Goal: Task Accomplishment & Management: Manage account settings

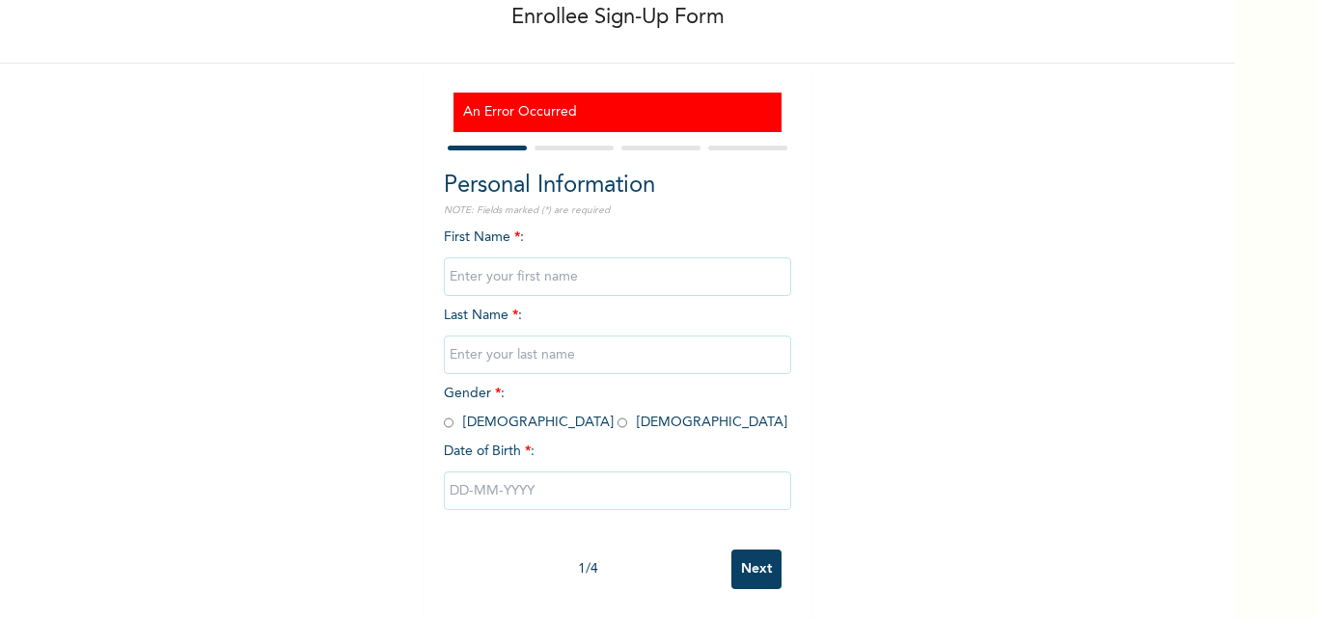
click at [731, 562] on input "Next" at bounding box center [756, 570] width 50 height 40
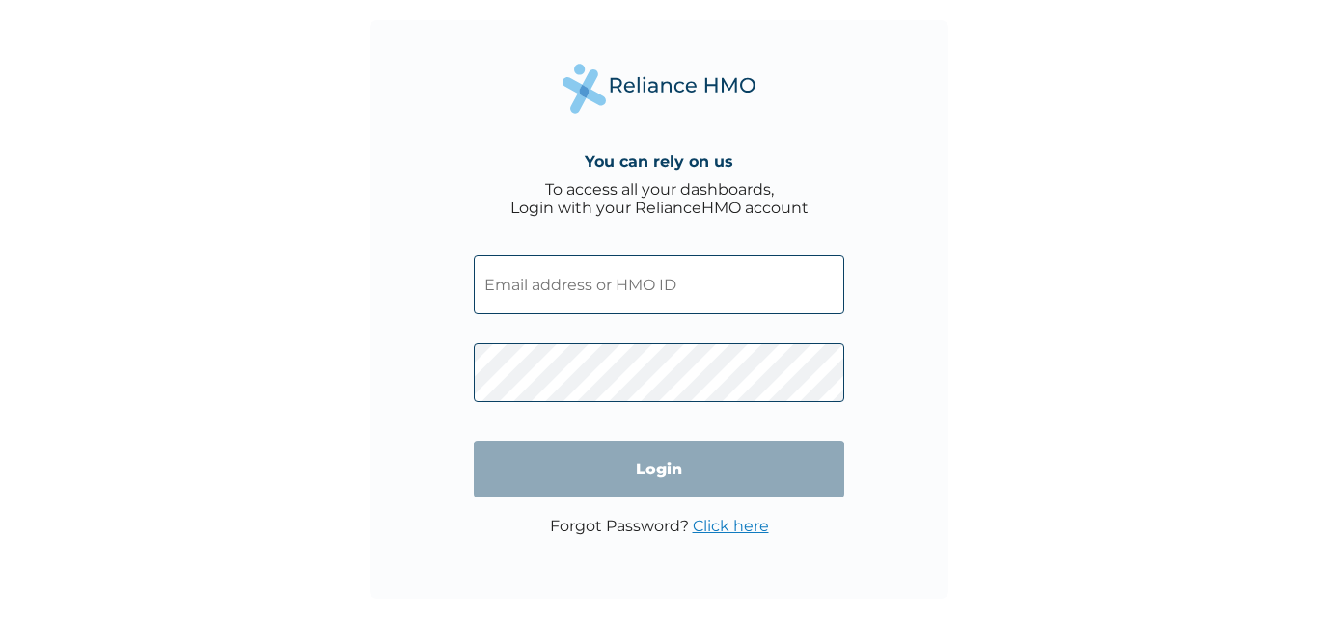
click at [530, 299] on input "text" at bounding box center [659, 285] width 370 height 59
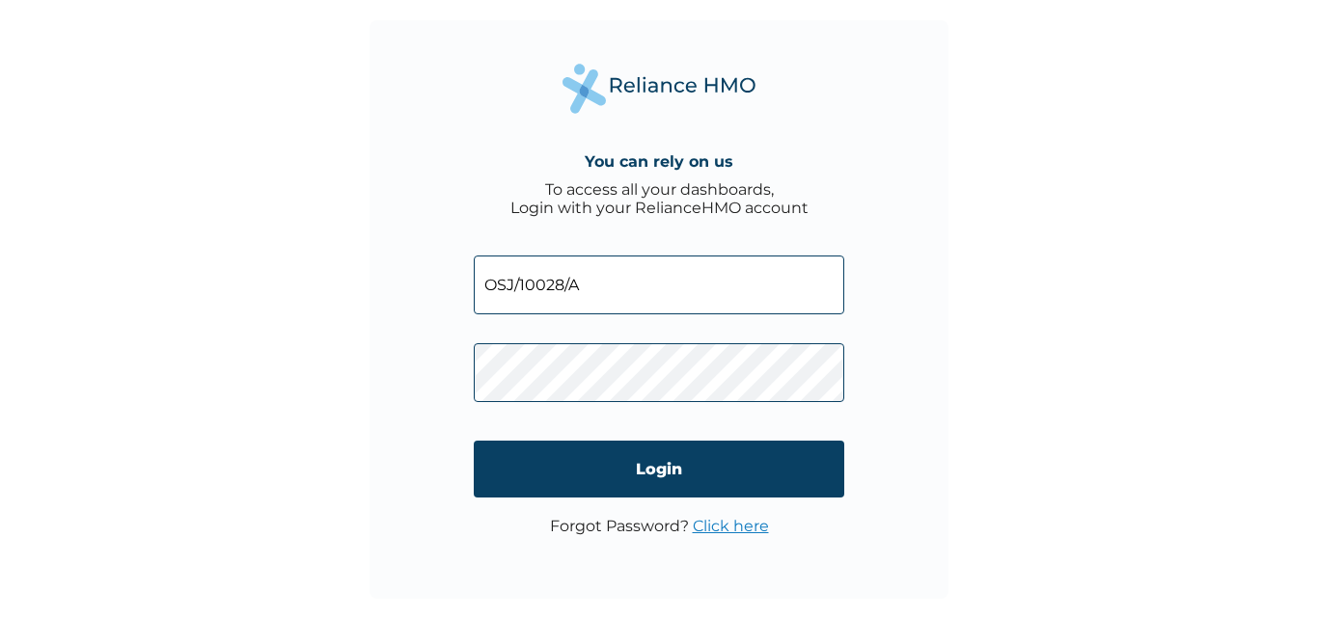
type input "OSJ/10028/A"
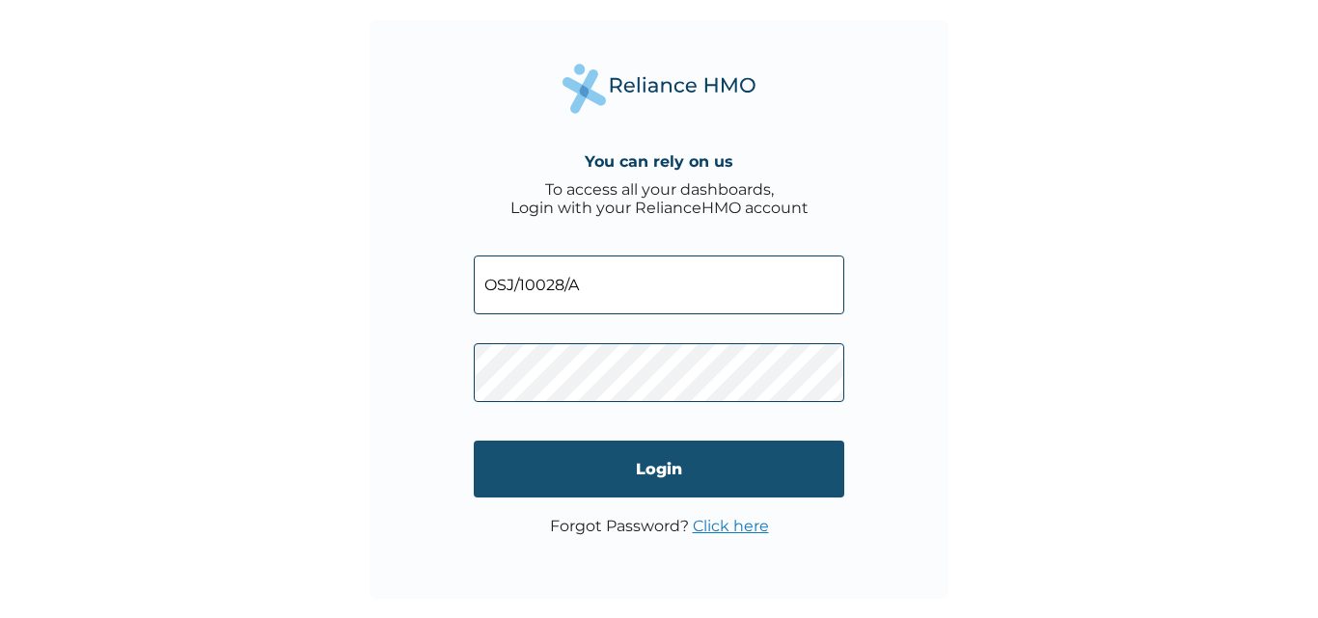
click at [533, 457] on input "Login" at bounding box center [659, 469] width 370 height 57
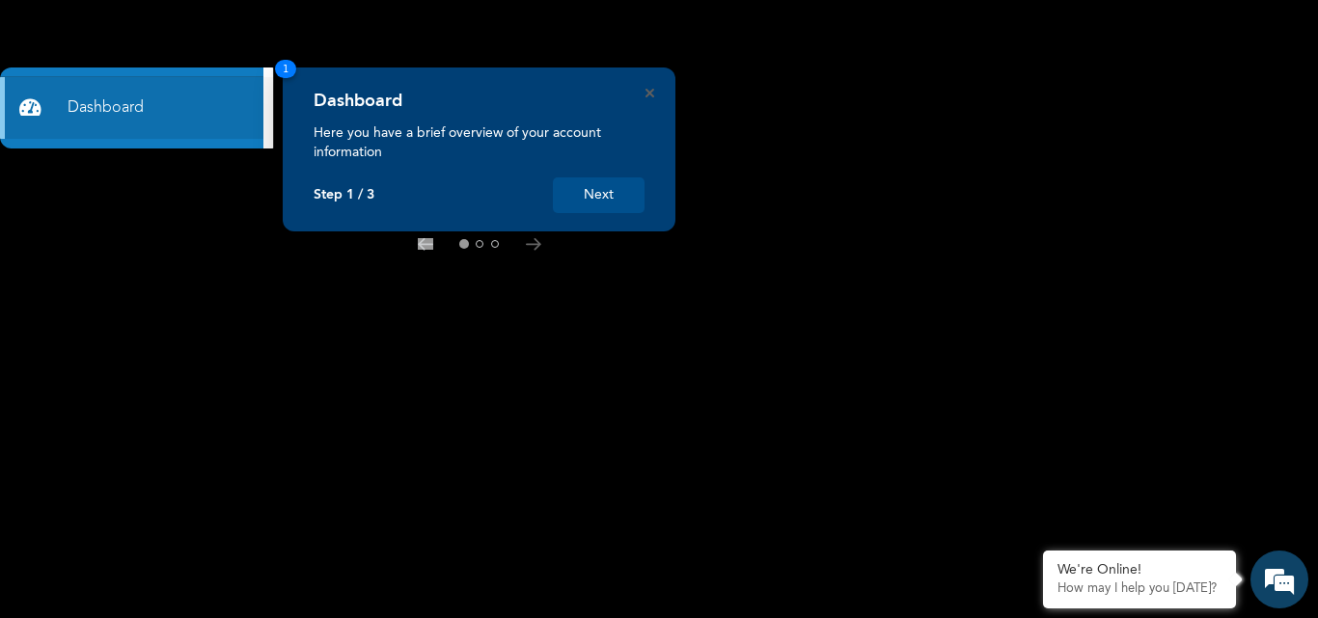
click at [581, 193] on button "Next" at bounding box center [599, 195] width 92 height 36
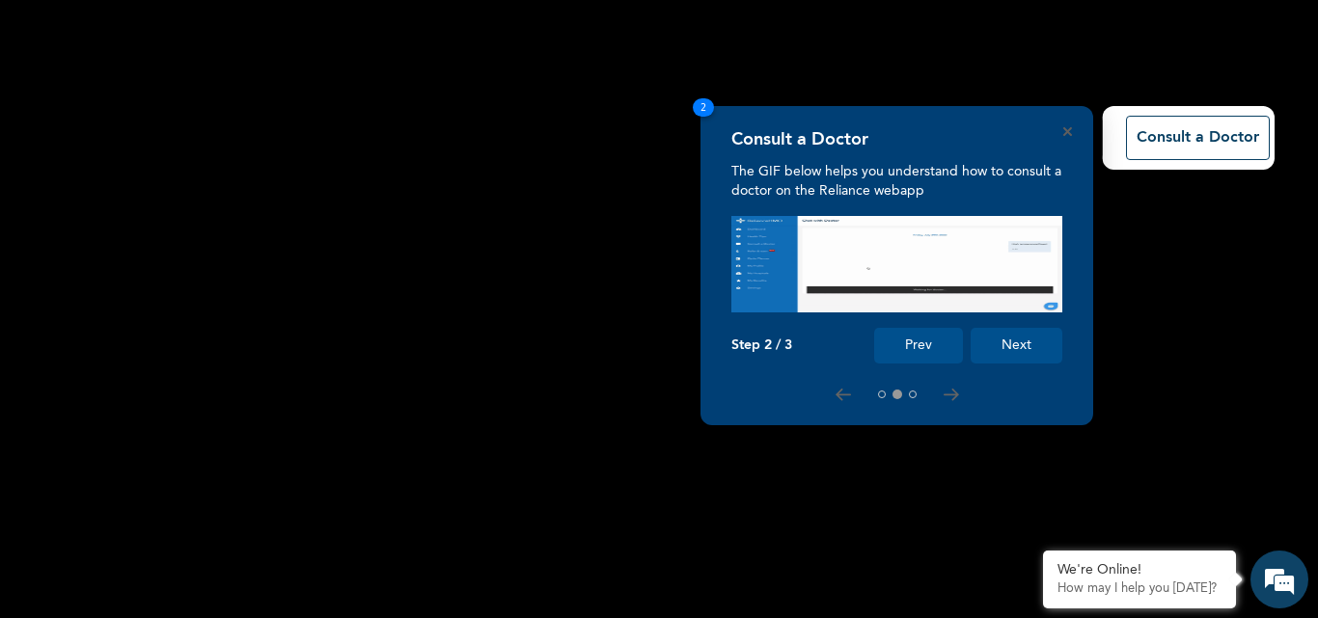
click at [913, 339] on button "Prev" at bounding box center [918, 346] width 89 height 36
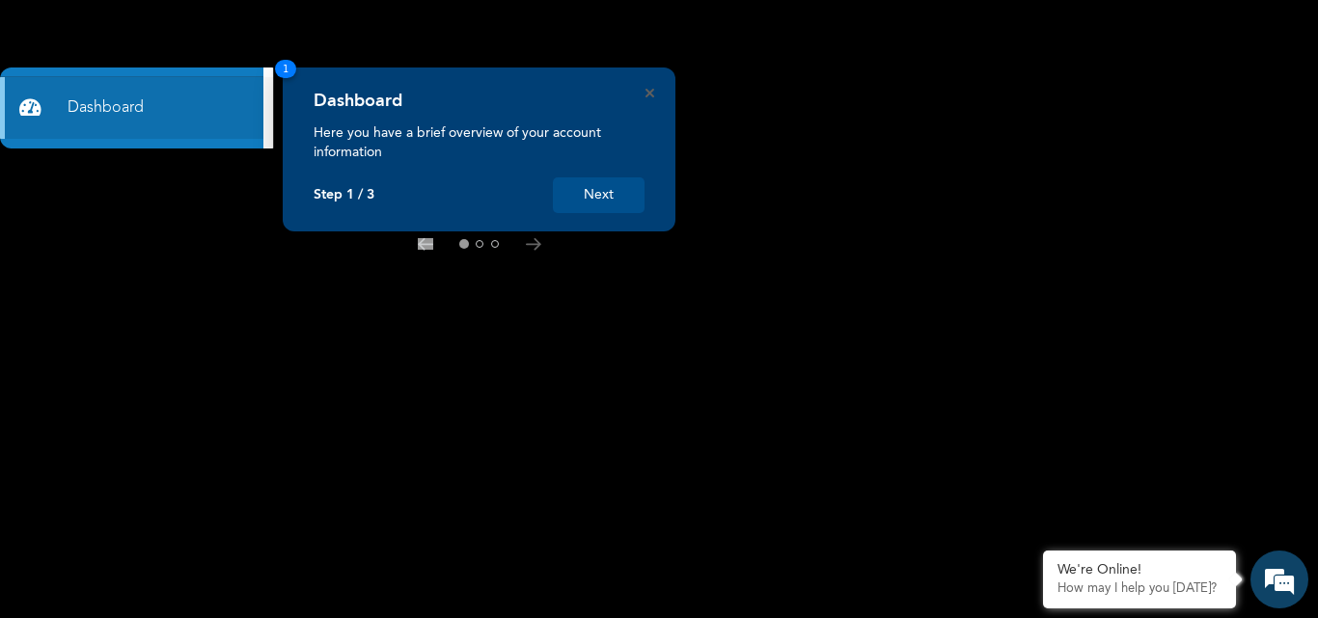
click at [530, 236] on div at bounding box center [478, 243] width 331 height 15
click at [479, 242] on button at bounding box center [479, 244] width 8 height 8
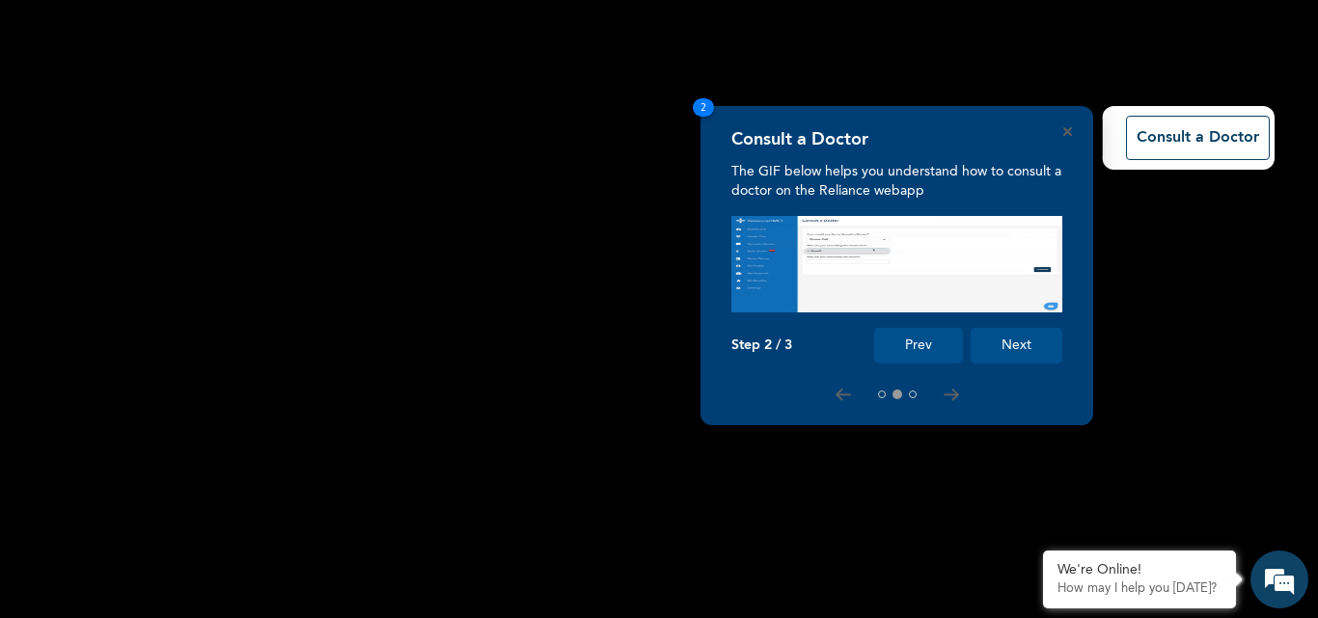
click at [1001, 335] on button "Next" at bounding box center [1016, 346] width 92 height 36
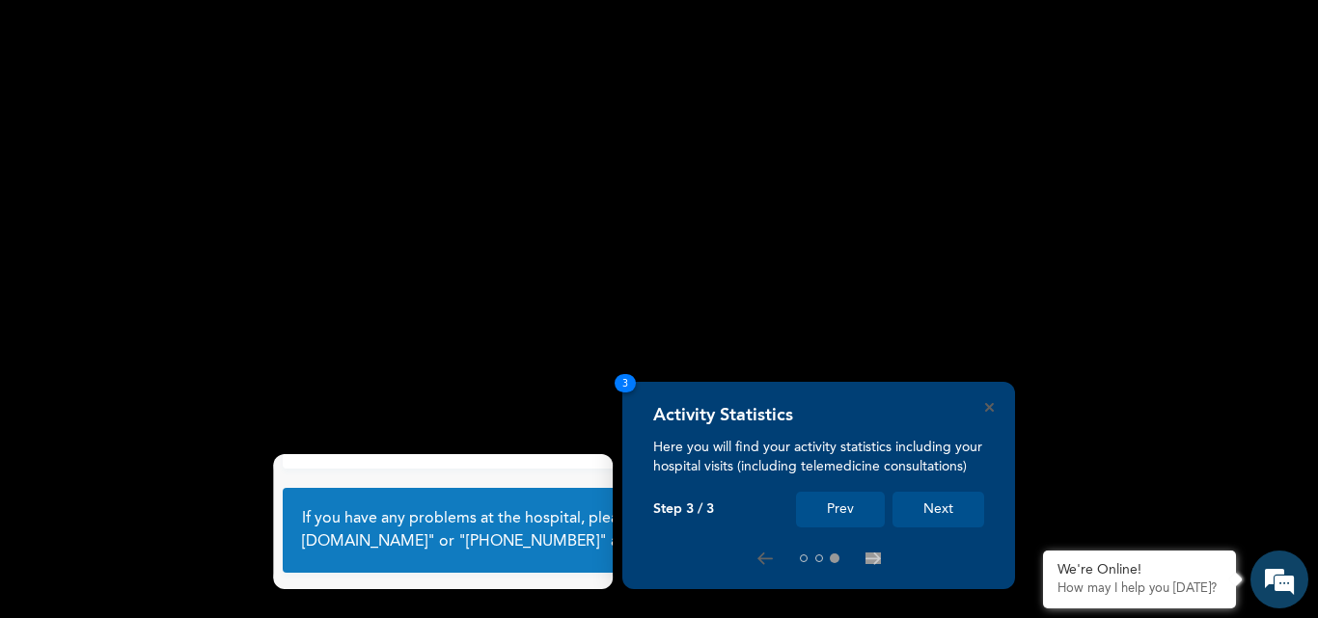
scroll to position [128, 0]
